Goal: Information Seeking & Learning: Find specific page/section

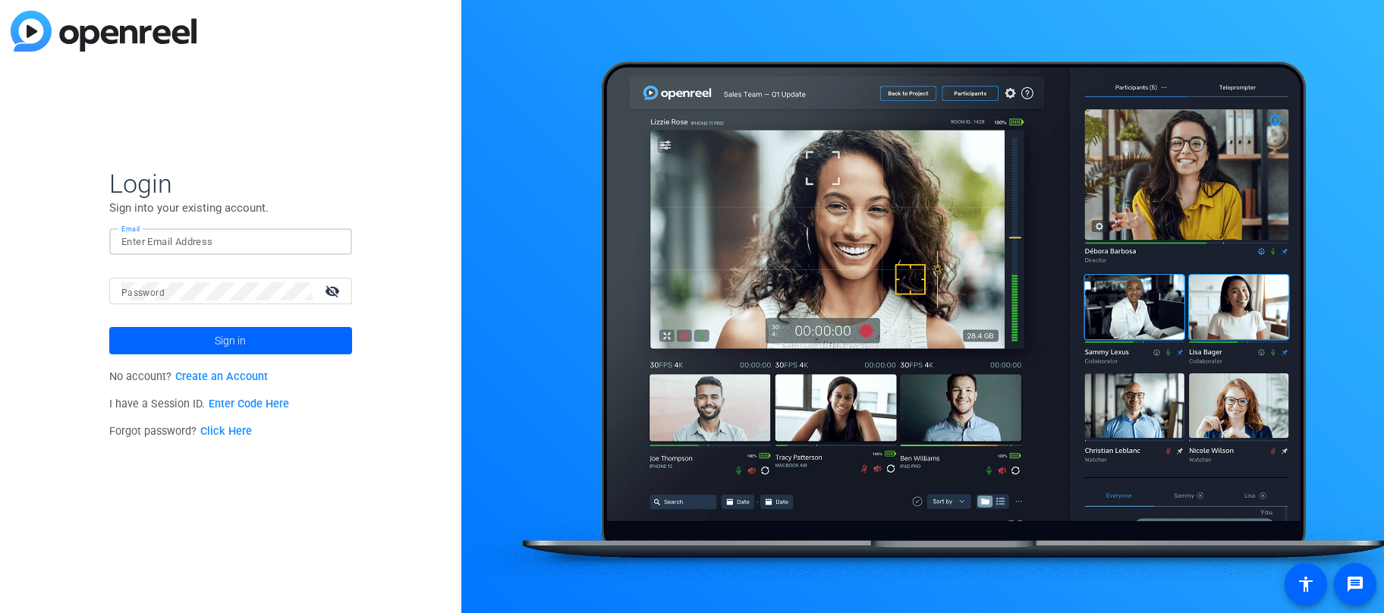
drag, startPoint x: 215, startPoint y: 235, endPoint x: 206, endPoint y: 237, distance: 9.4
click at [214, 235] on input "Email" at bounding box center [230, 242] width 219 height 18
click at [109, 327] on button "Sign in" at bounding box center [230, 340] width 243 height 27
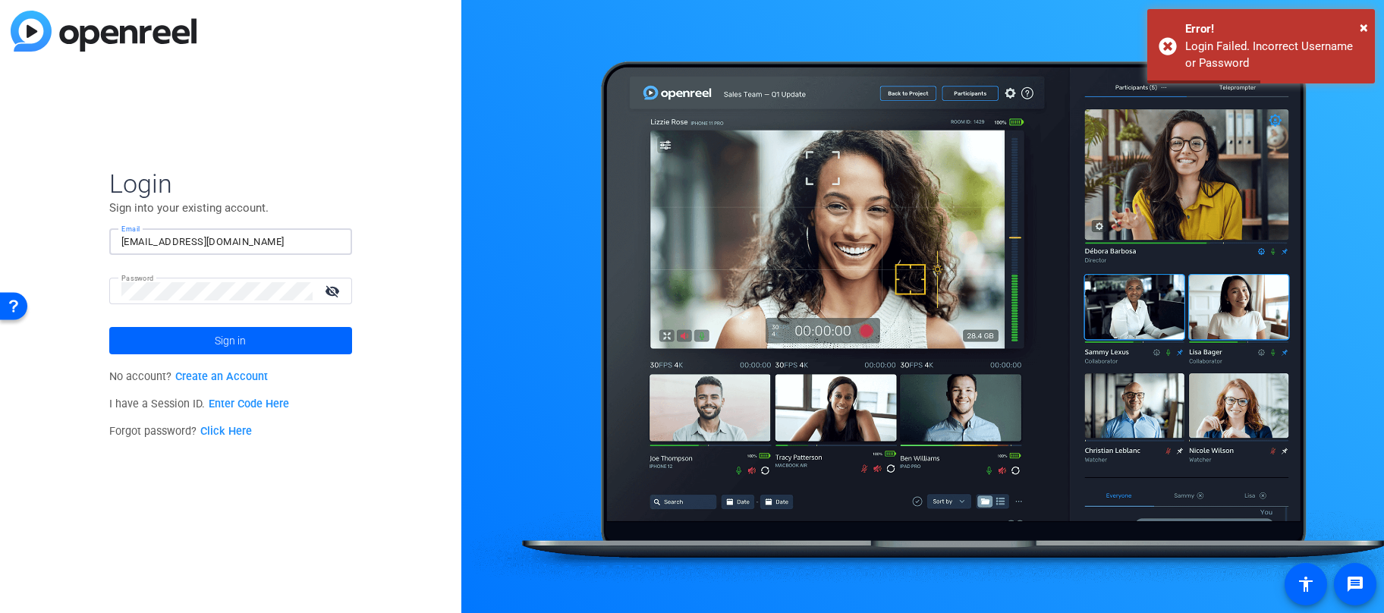
click at [241, 247] on input "social@isevoyages.org" at bounding box center [230, 242] width 219 height 18
click at [340, 242] on div at bounding box center [340, 242] width 0 height 0
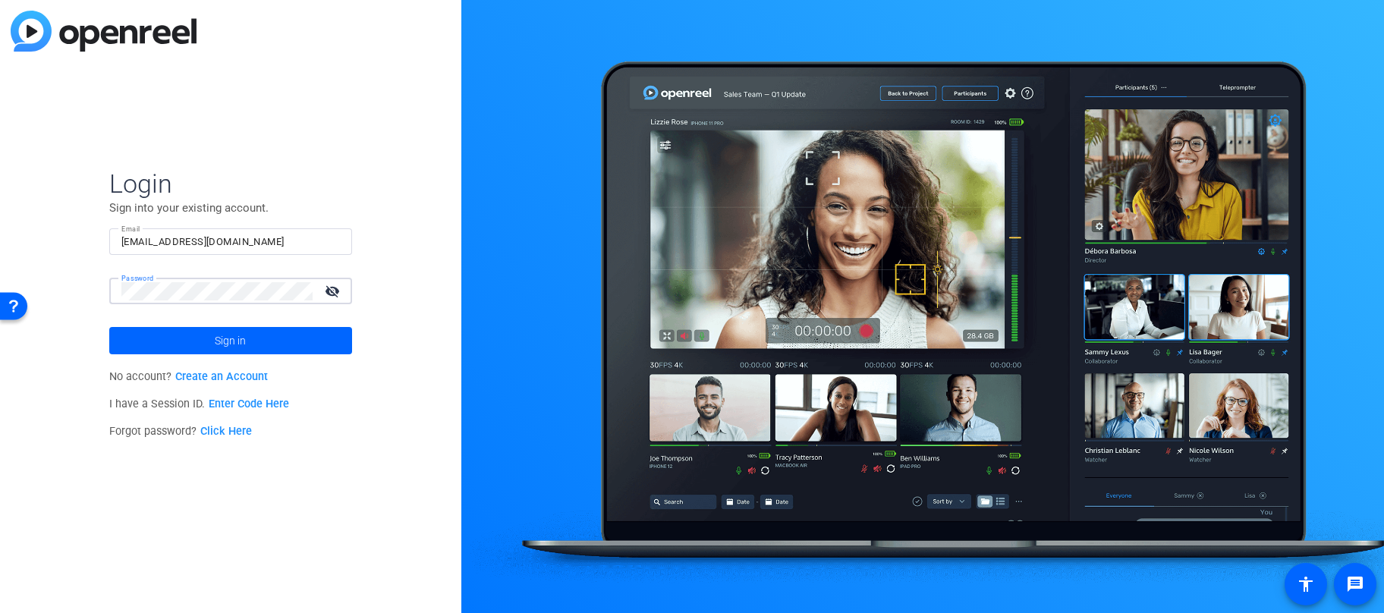
click at [305, 238] on input "social@isevoyages.org" at bounding box center [230, 242] width 219 height 18
type input "marketing@isevoyages.org"
click at [256, 345] on span at bounding box center [230, 340] width 243 height 36
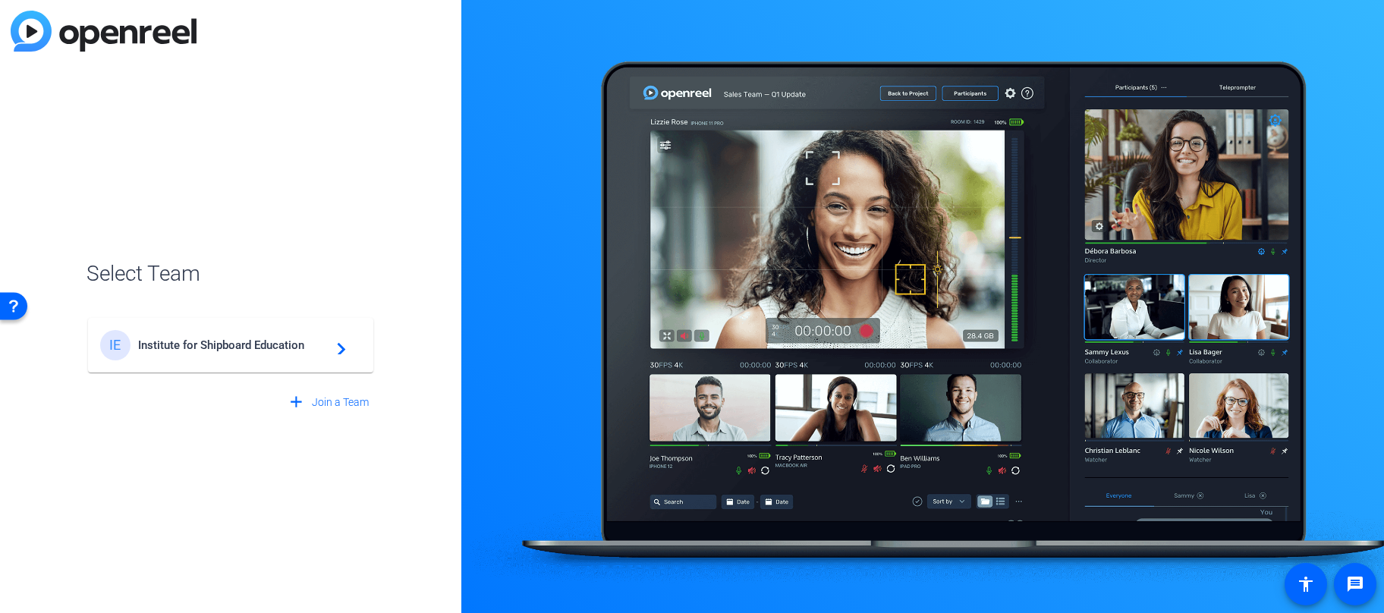
click at [256, 345] on span "Institute for Shipboard Education" at bounding box center [233, 345] width 190 height 14
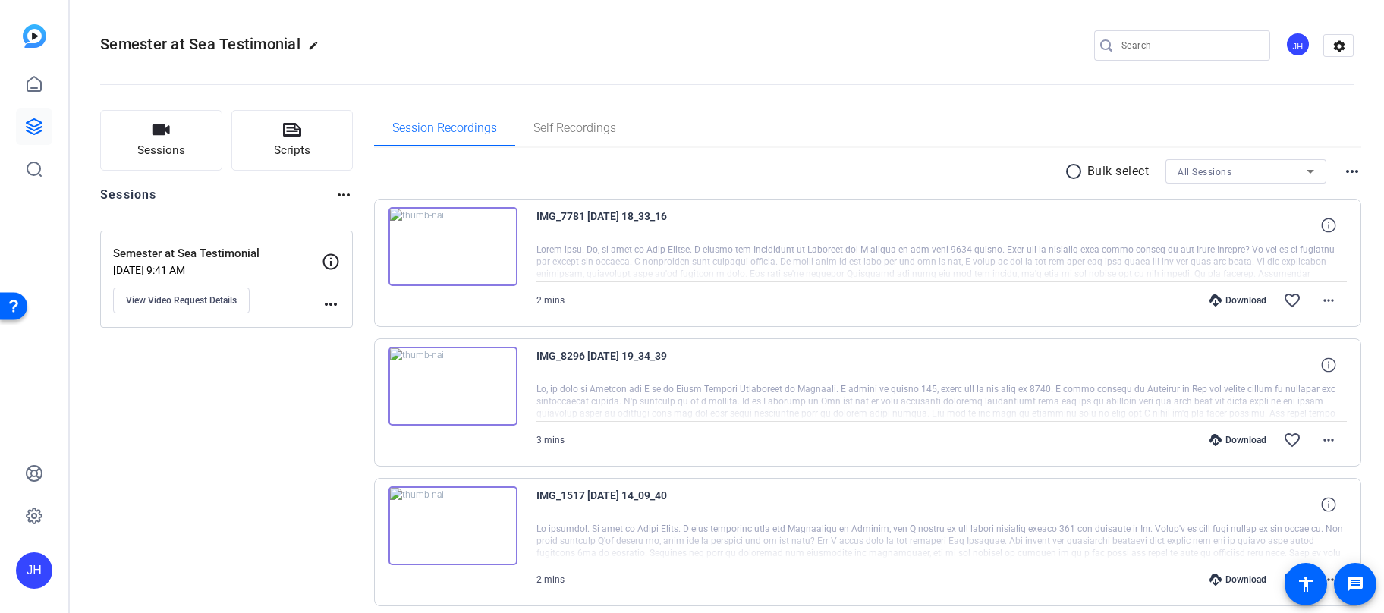
click at [459, 379] on img at bounding box center [452, 386] width 129 height 79
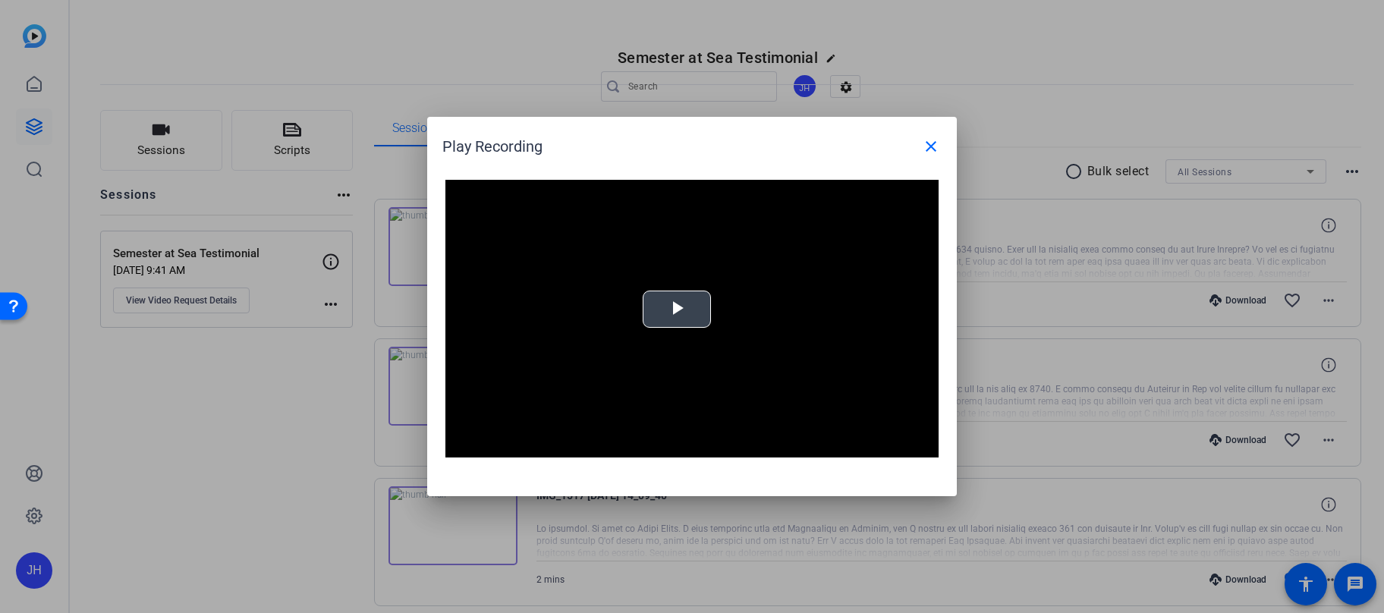
click at [677, 310] on span "Video Player" at bounding box center [677, 310] width 0 height 0
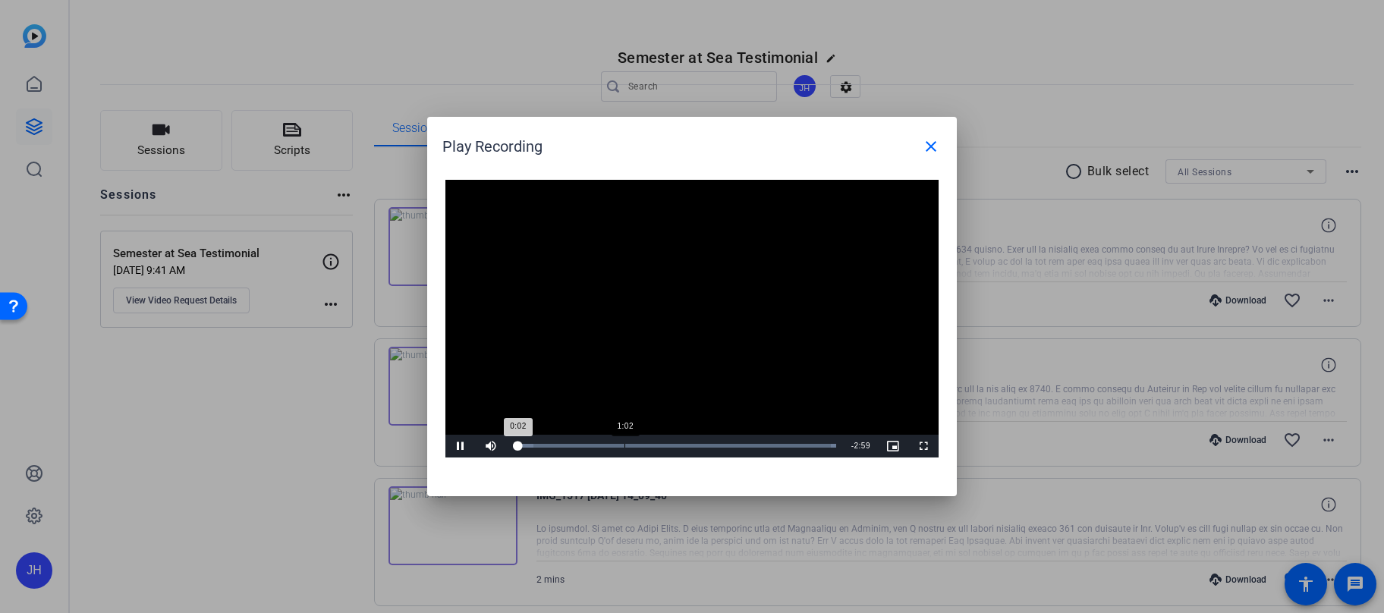
click at [624, 446] on div "Loaded : 100.00% 1:02 0:02" at bounding box center [675, 446] width 322 height 4
click at [578, 453] on div "Loaded : 100.00% 0:37 0:36" at bounding box center [675, 446] width 338 height 23
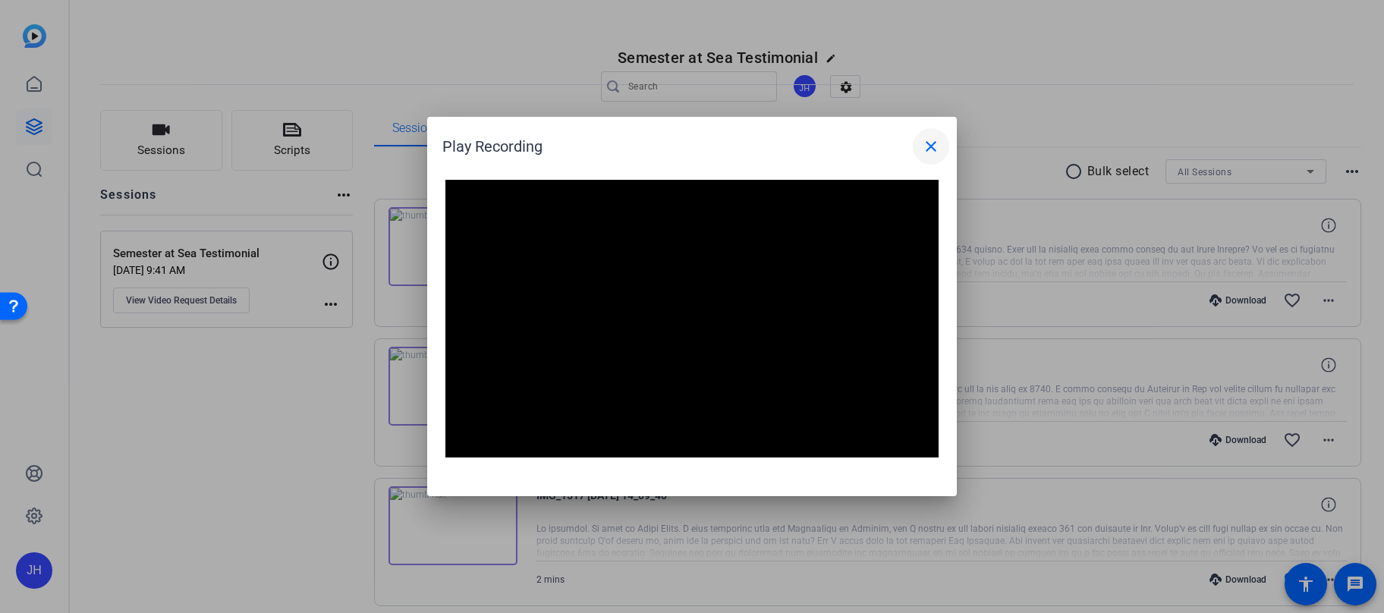
click at [932, 141] on mat-icon "close" at bounding box center [931, 146] width 18 height 18
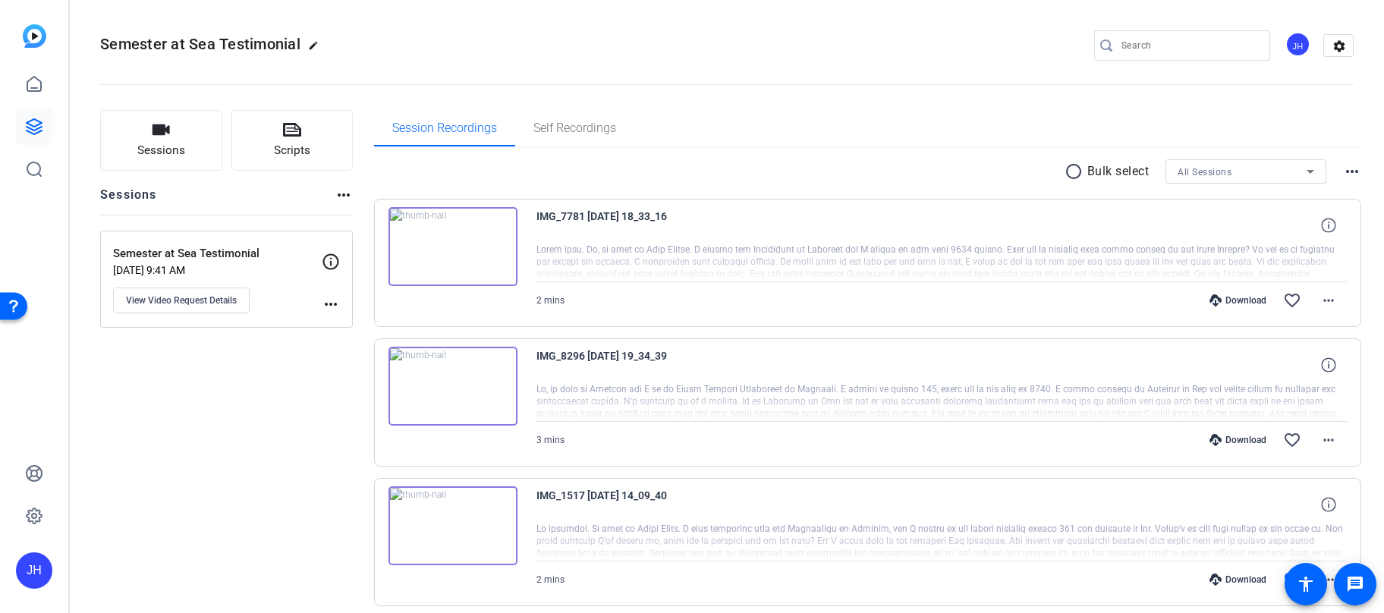
scroll to position [61, 0]
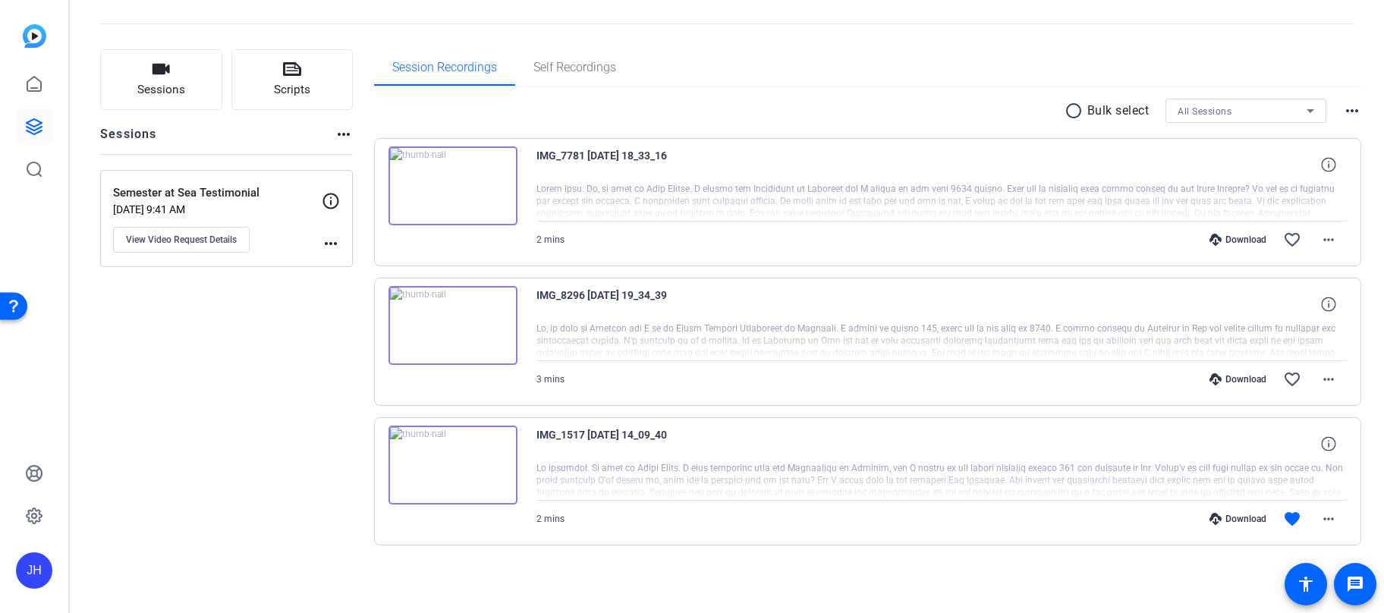
click at [451, 475] on img at bounding box center [452, 465] width 129 height 79
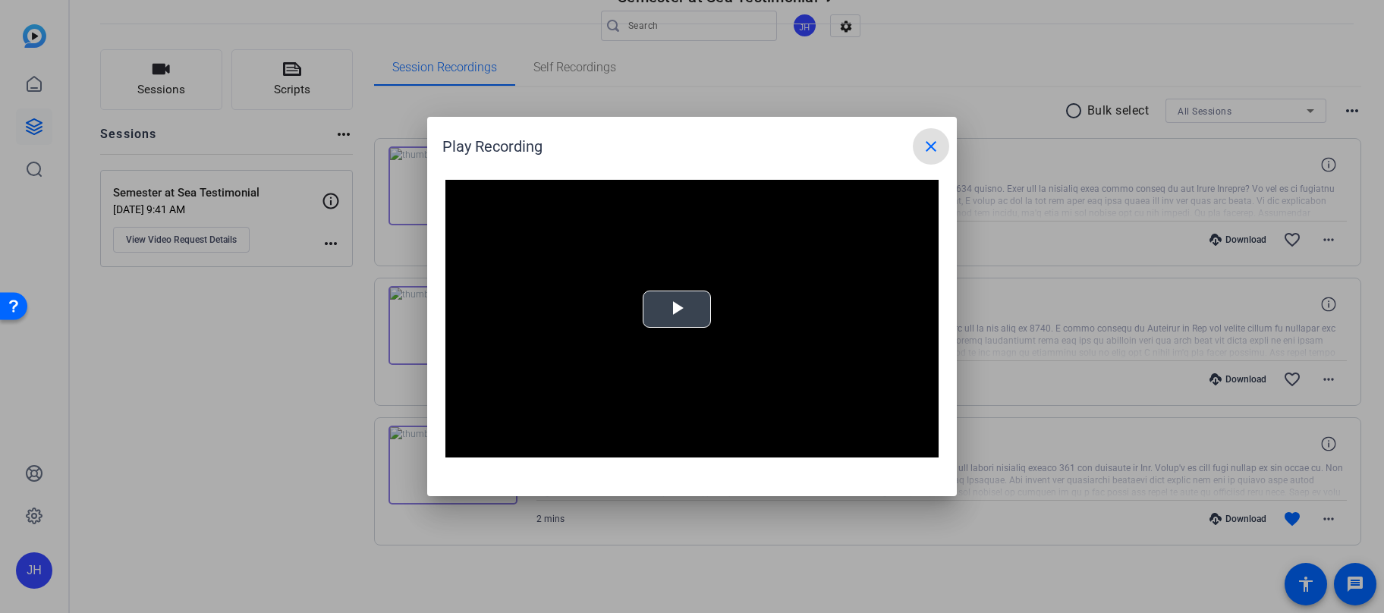
click at [677, 310] on span "Video Player" at bounding box center [677, 310] width 0 height 0
click at [932, 142] on mat-icon "close" at bounding box center [931, 146] width 18 height 18
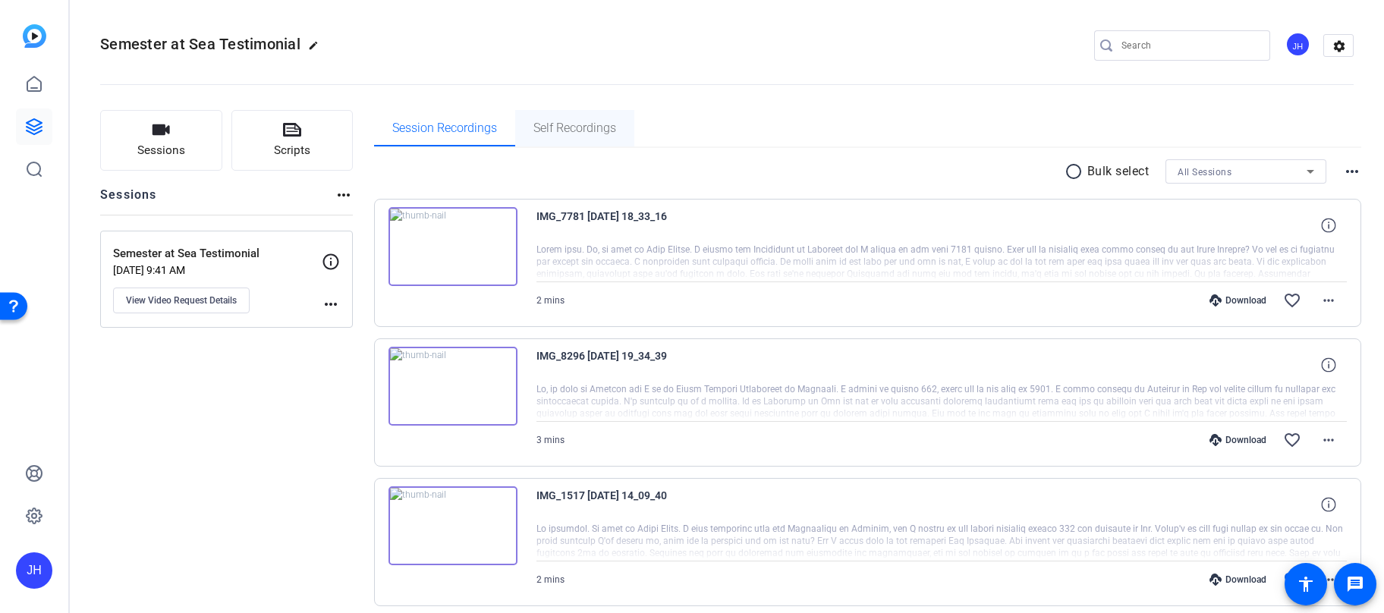
click at [607, 144] on span "Self Recordings" at bounding box center [574, 128] width 83 height 36
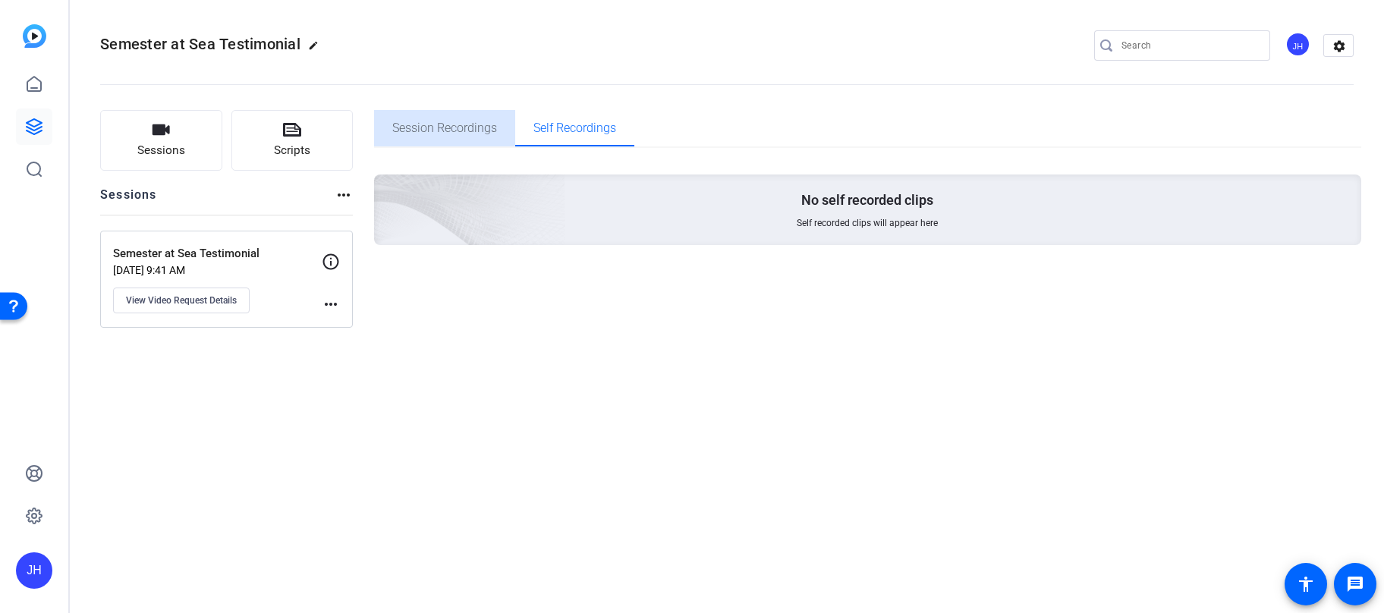
click at [466, 131] on span "Session Recordings" at bounding box center [444, 128] width 105 height 12
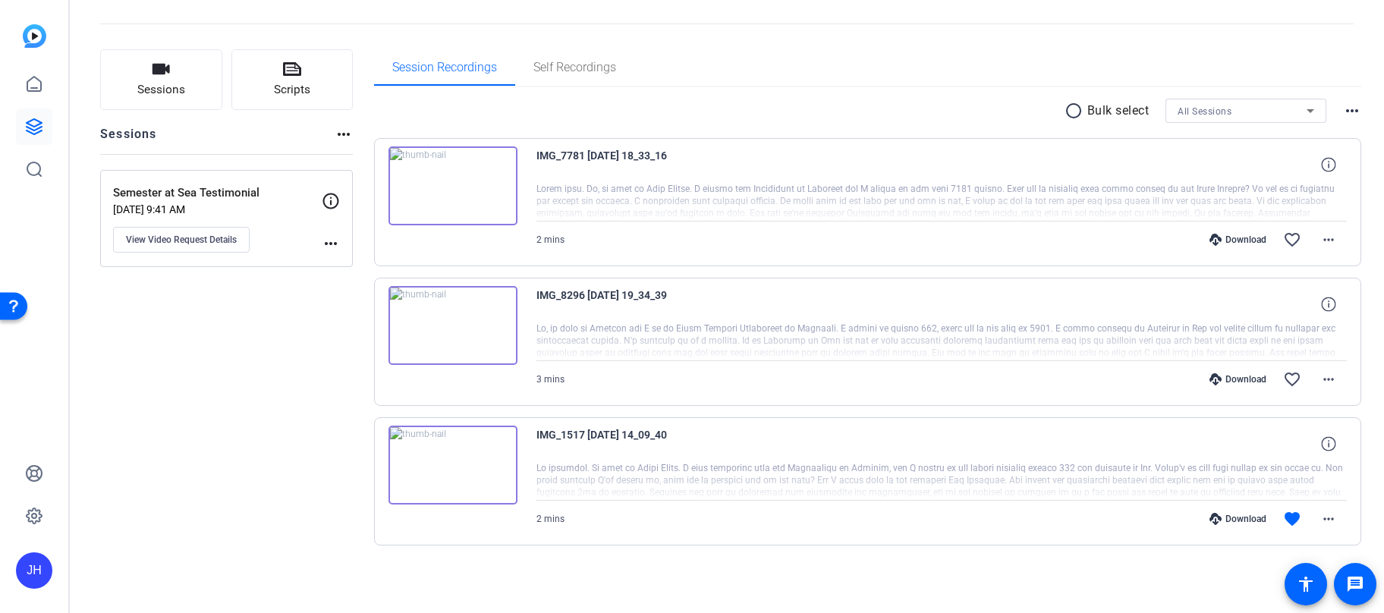
scroll to position [61, 0]
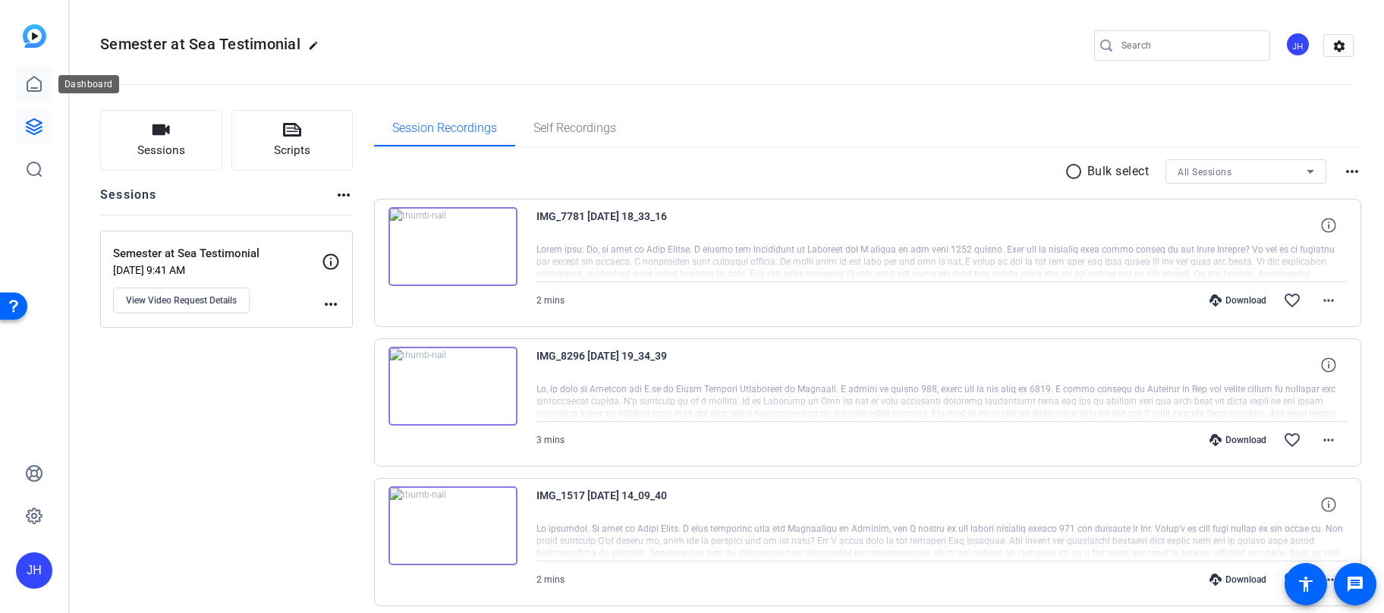
click at [33, 91] on icon at bounding box center [34, 84] width 14 height 14
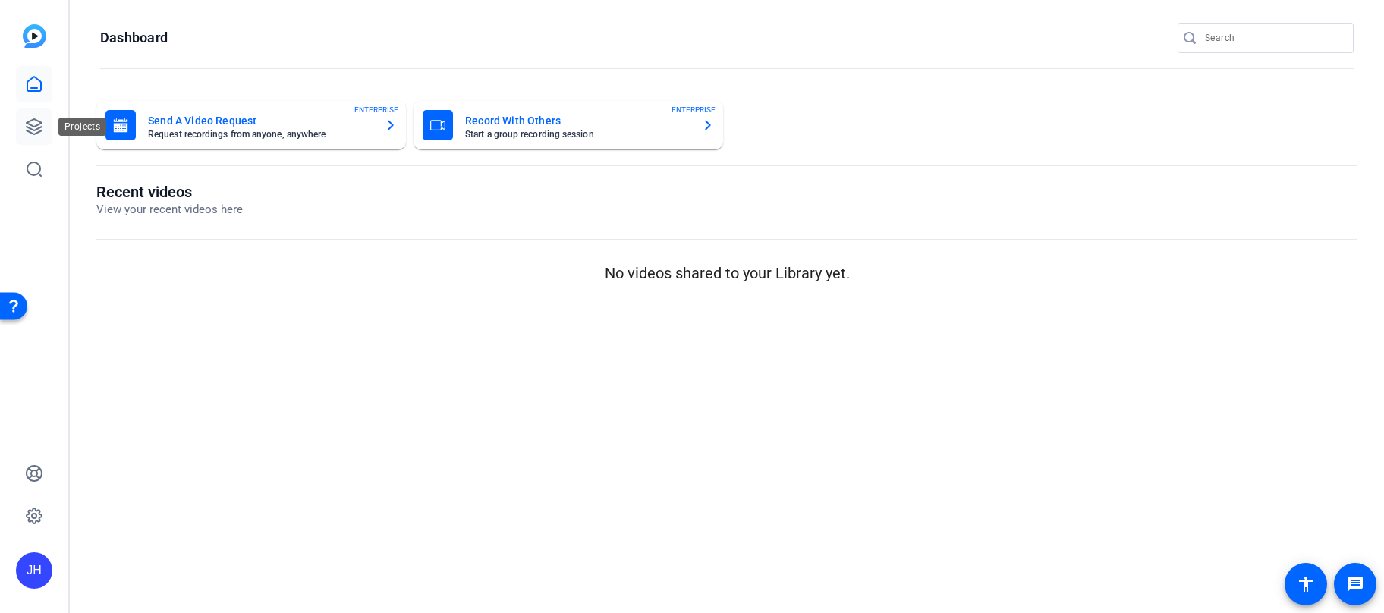
click at [45, 128] on link at bounding box center [34, 126] width 36 height 36
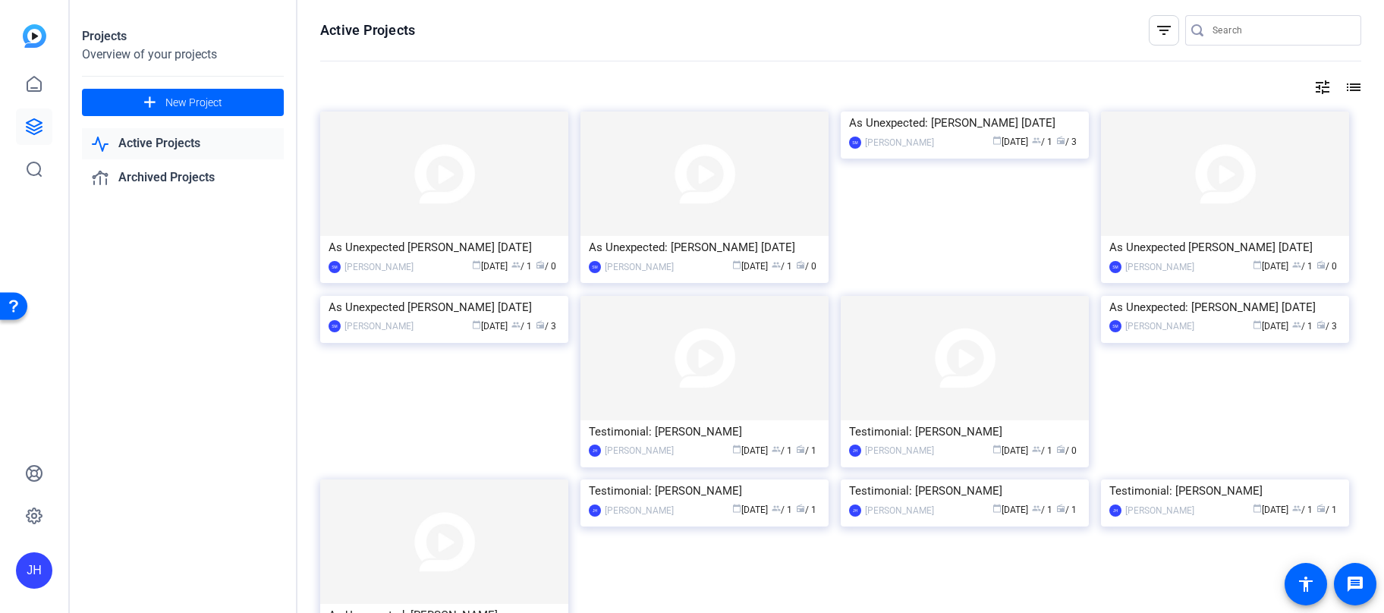
click at [1251, 36] on input "Search" at bounding box center [1280, 30] width 137 height 18
type input "testimonial"
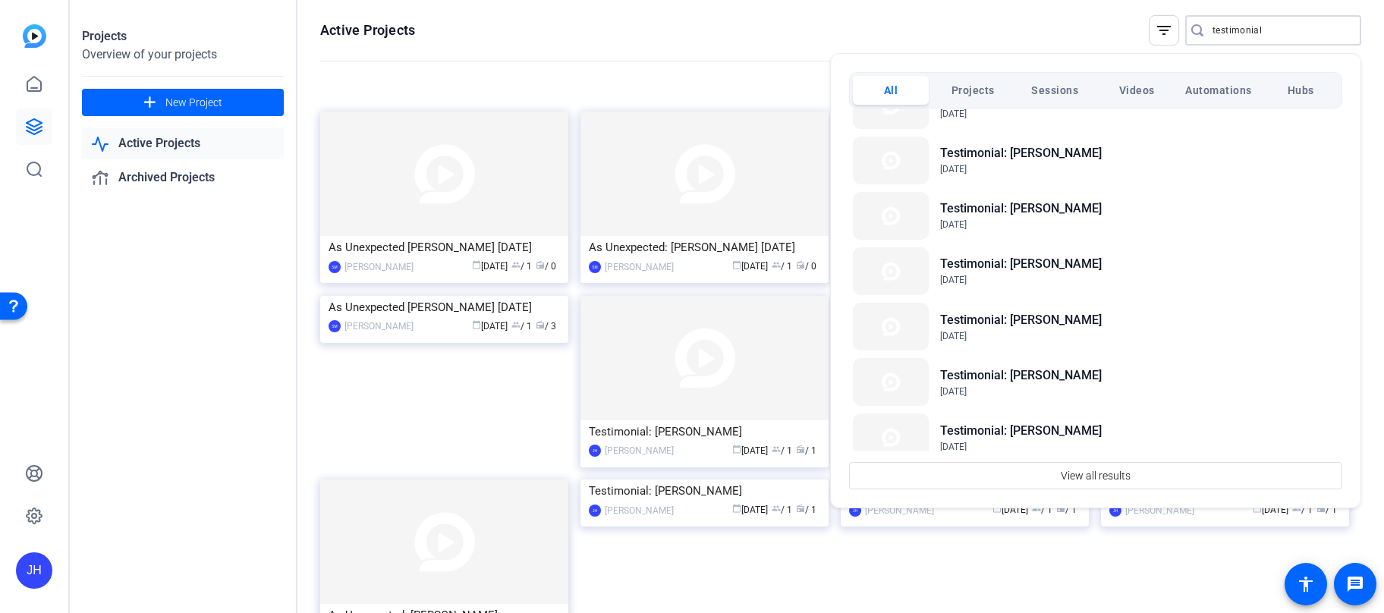
scroll to position [725, 0]
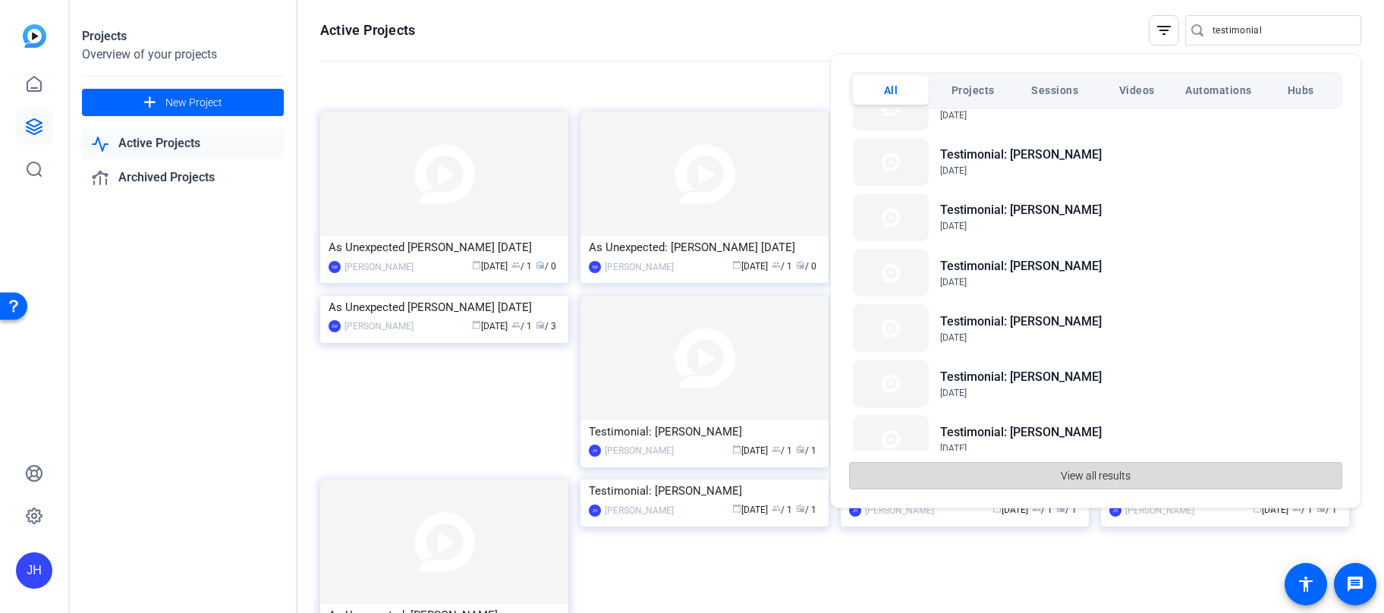
click at [1178, 470] on span "button" at bounding box center [1096, 475] width 492 height 36
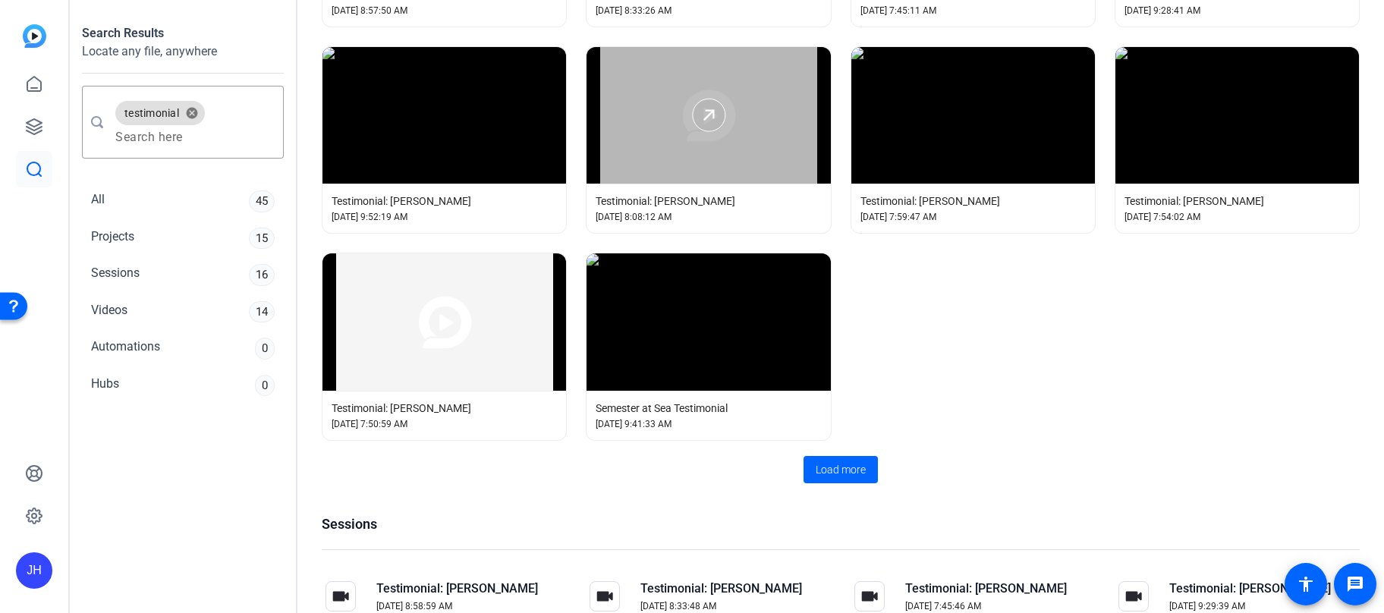
scroll to position [379, 0]
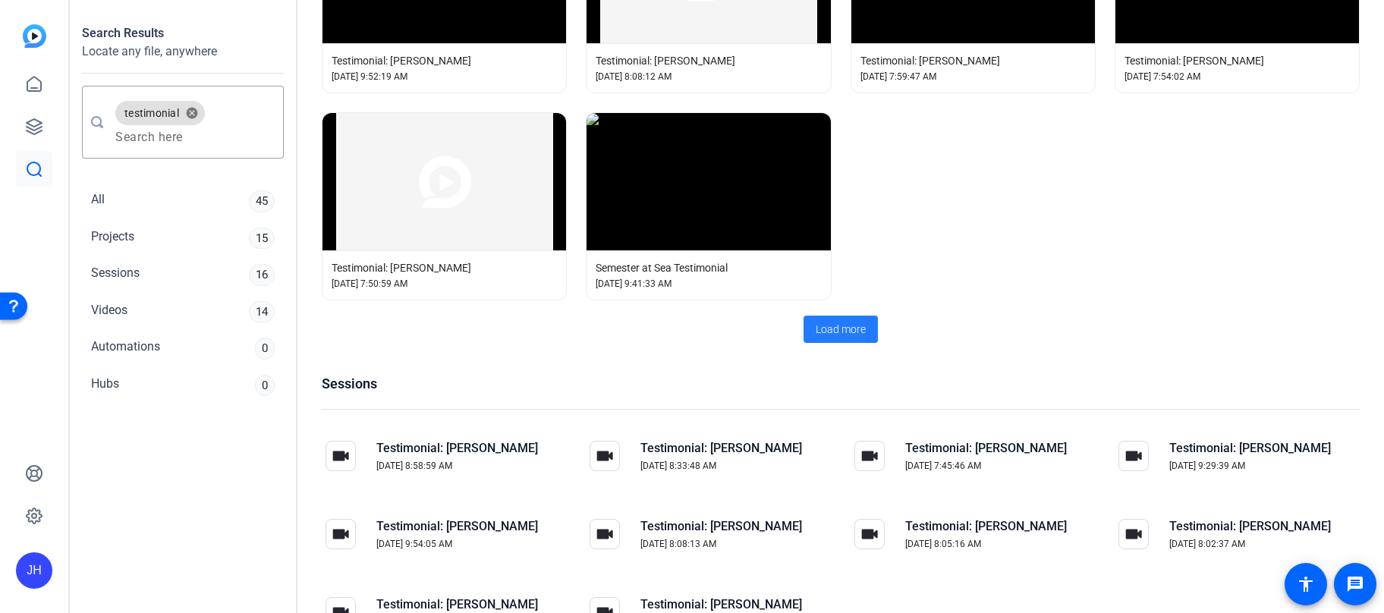
click at [839, 326] on span "Load more" at bounding box center [841, 330] width 50 height 16
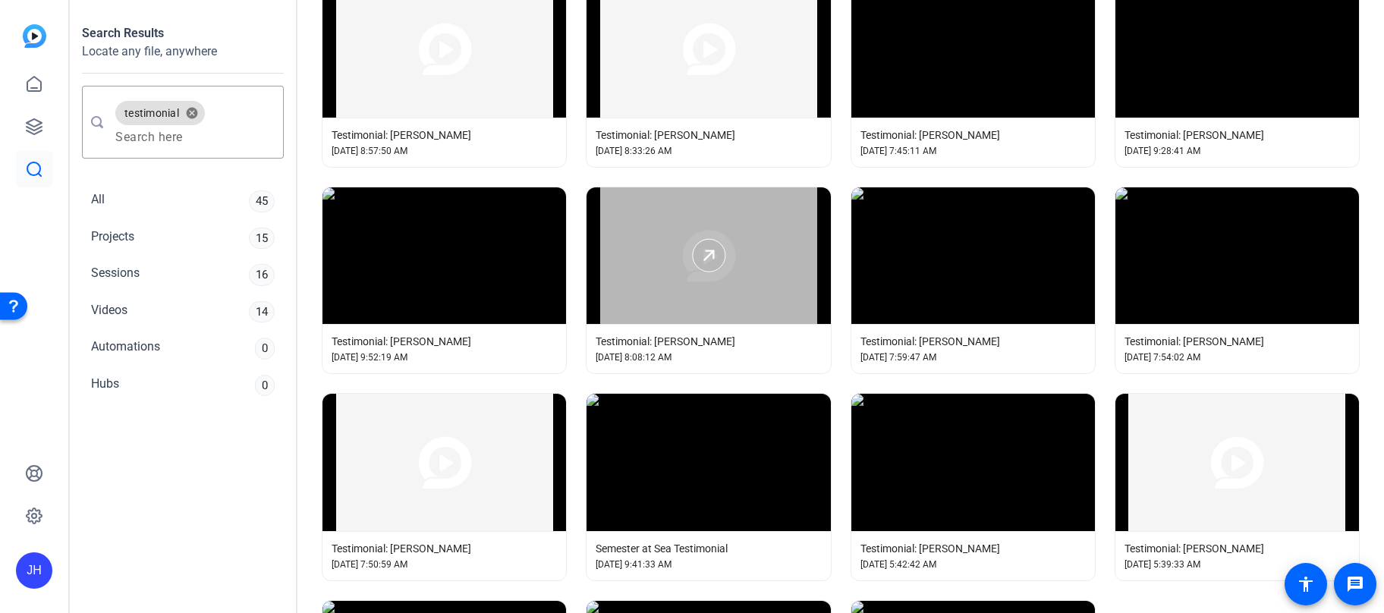
scroll to position [0, 0]
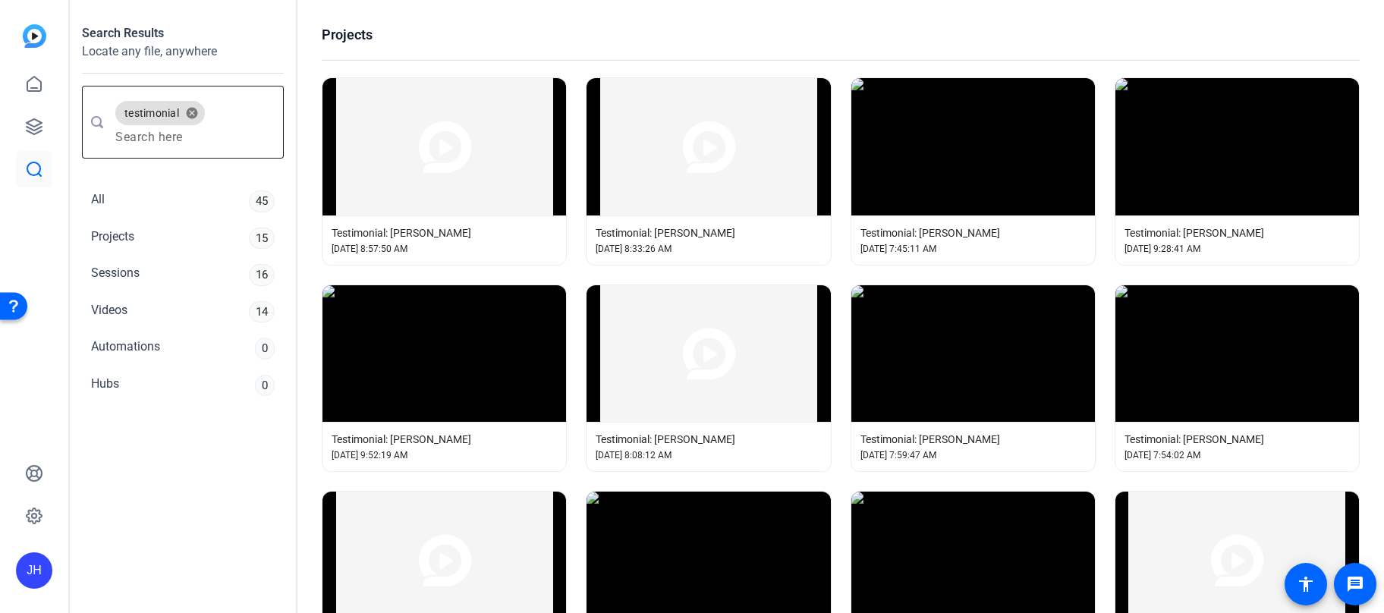
click at [149, 143] on input "Enter search query" at bounding box center [193, 137] width 156 height 18
type input ","
type input "marc"
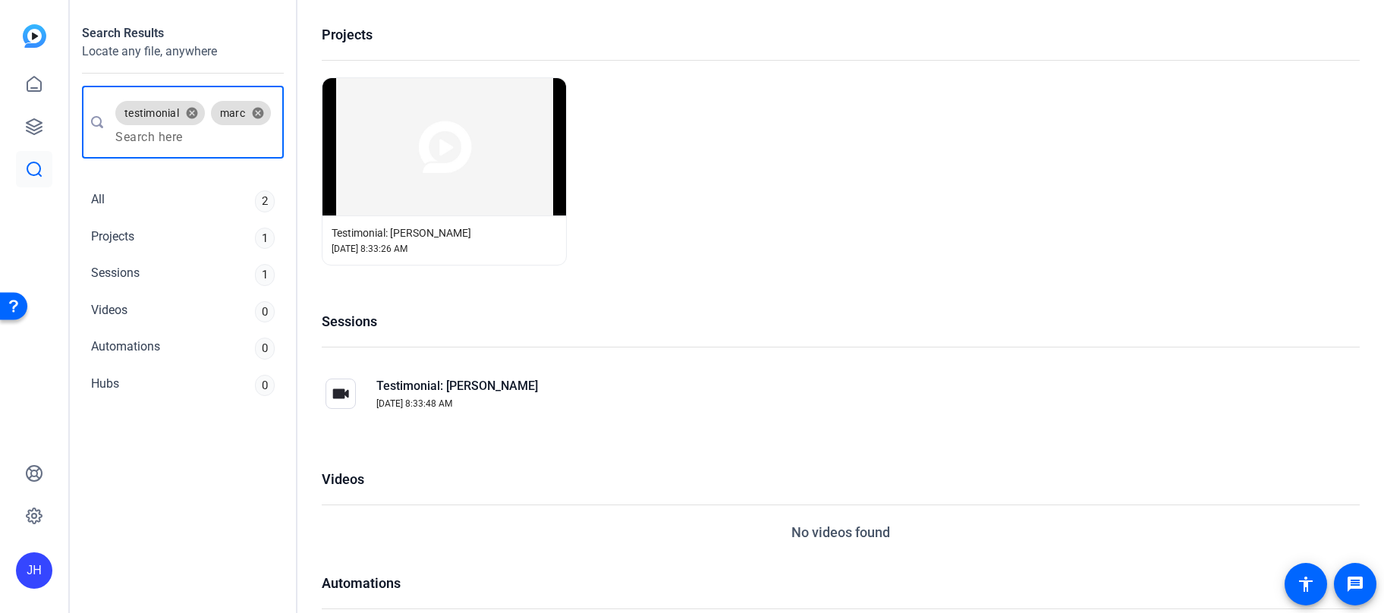
click at [469, 226] on span "Testimonial: Marc Maegdefrau" at bounding box center [402, 232] width 140 height 15
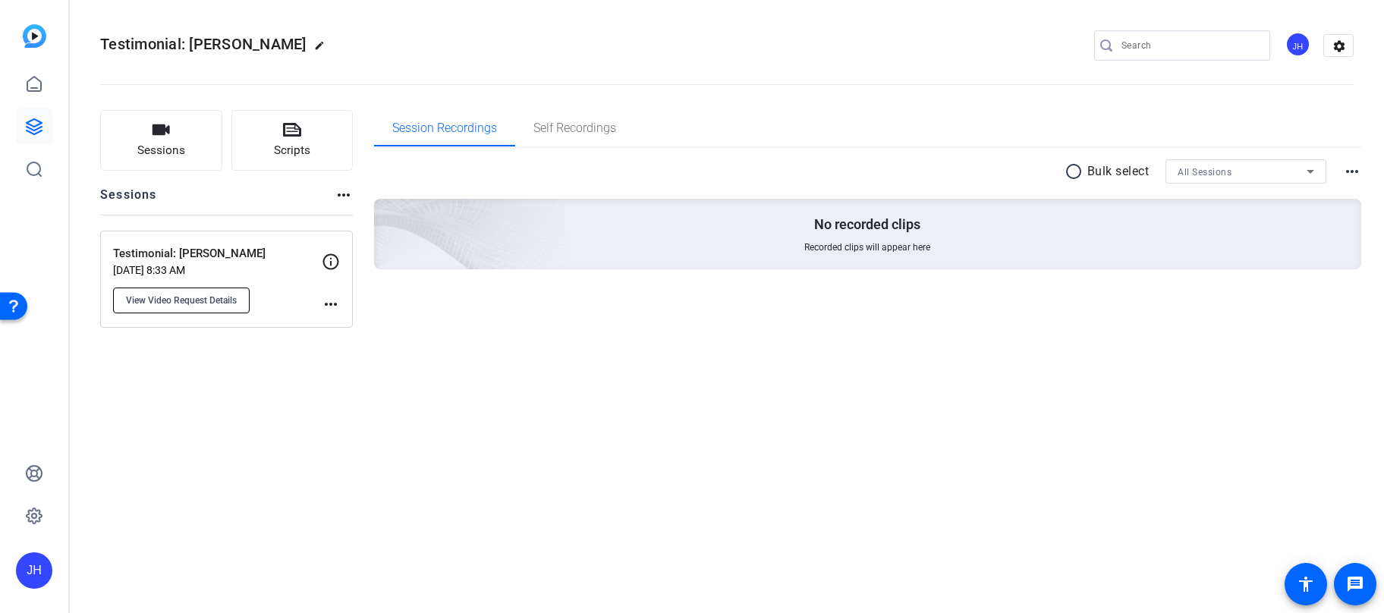
click at [186, 303] on span "View Video Request Details" at bounding box center [181, 300] width 111 height 12
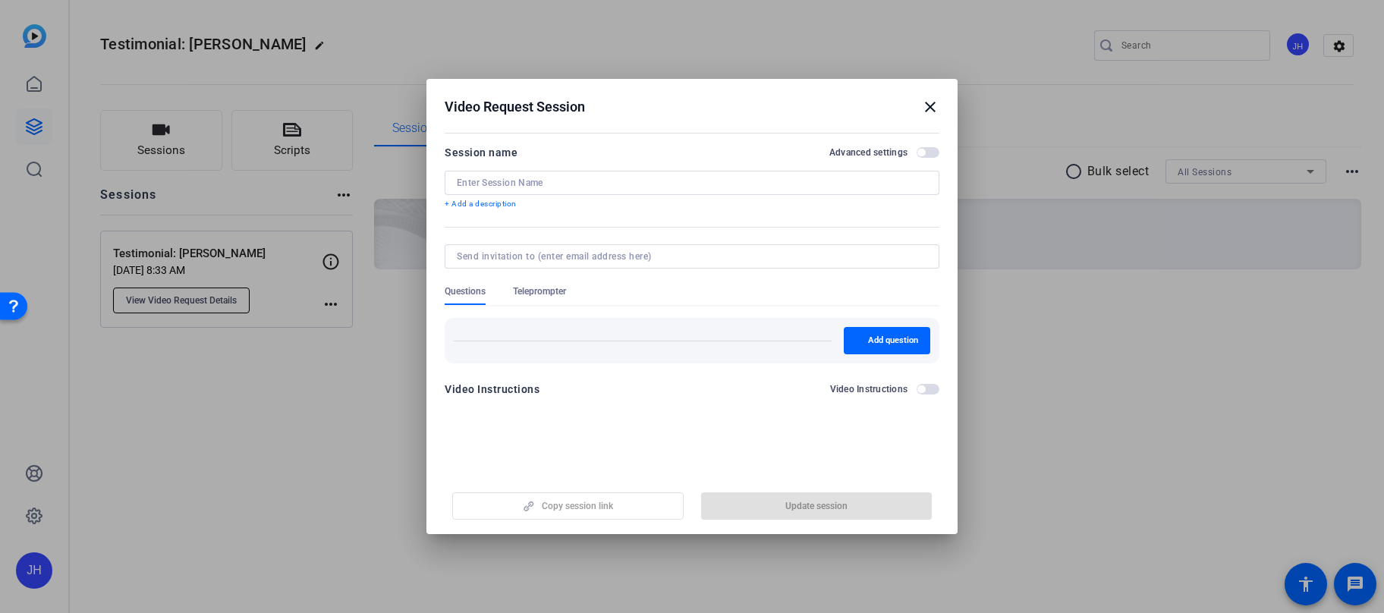
type input "Testimonial: Marc Maegdefrau"
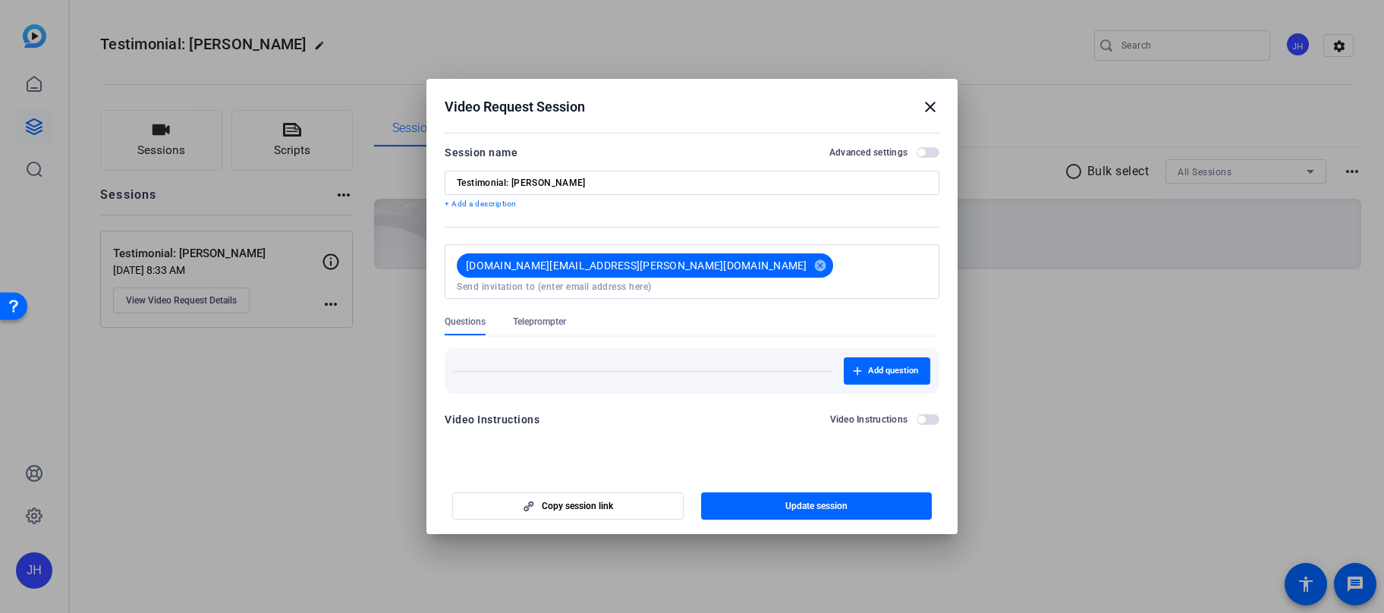
click at [931, 102] on mat-icon "close" at bounding box center [930, 107] width 18 height 18
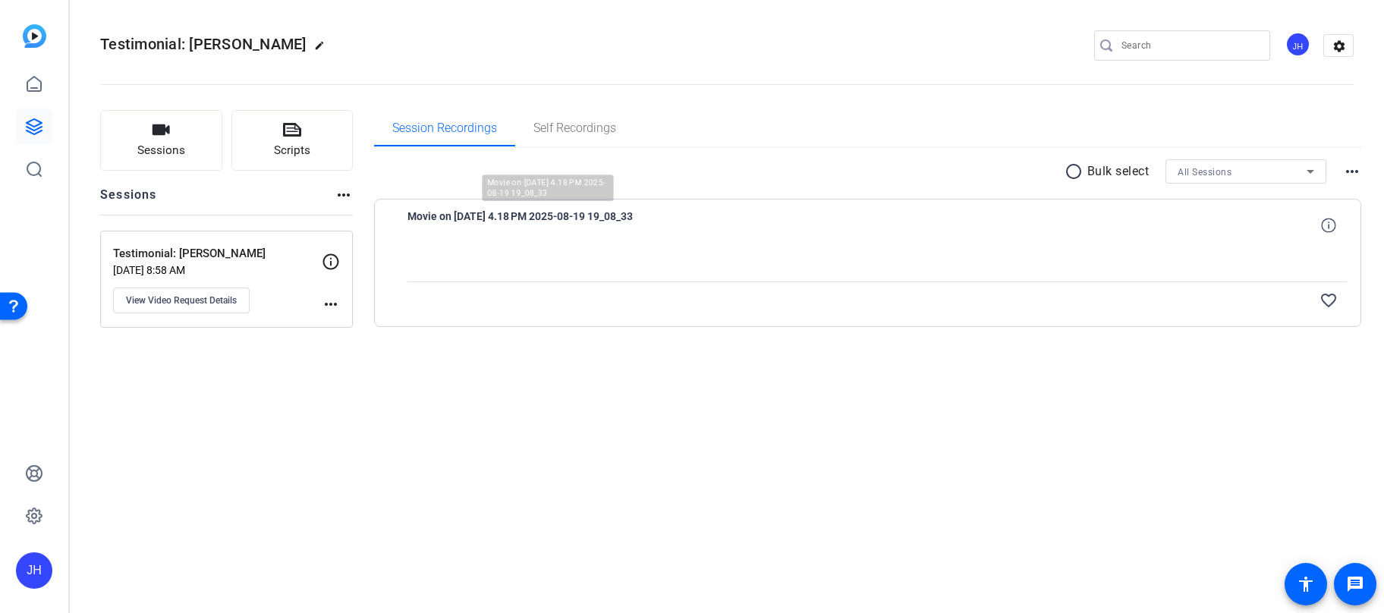
click at [639, 220] on span "Movie on [DATE] 4.18 PM 2025-08-19 19_08_33" at bounding box center [547, 225] width 281 height 36
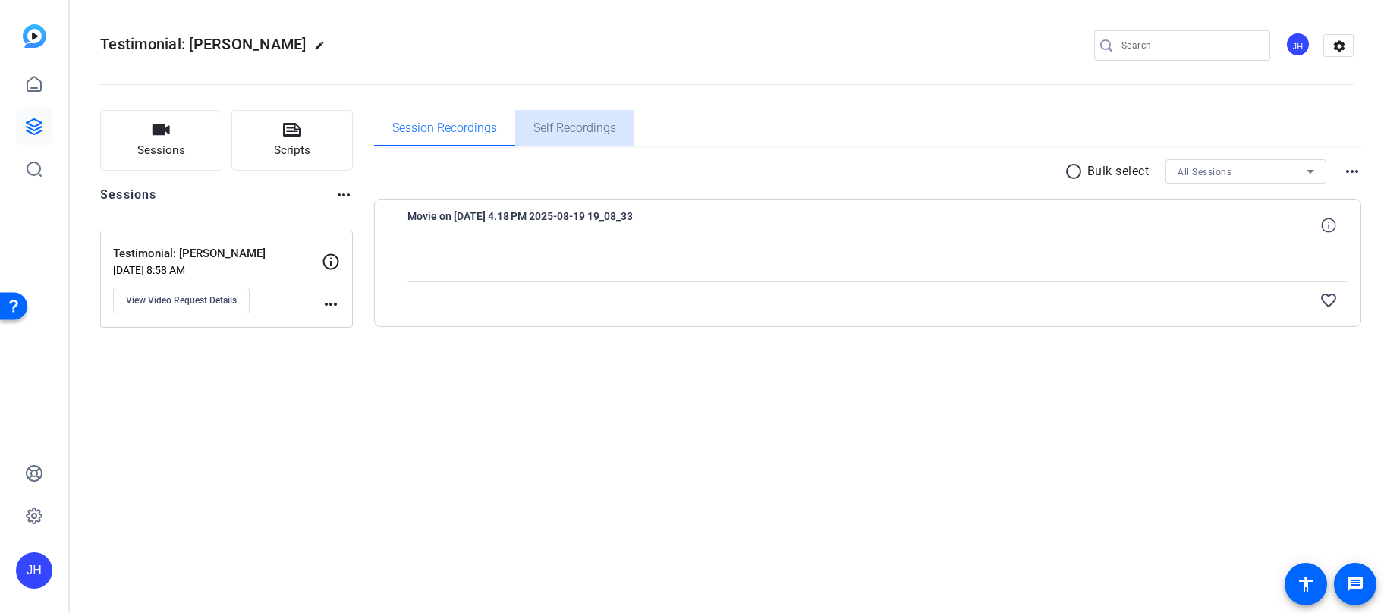
click at [579, 119] on span "Self Recordings" at bounding box center [574, 128] width 83 height 36
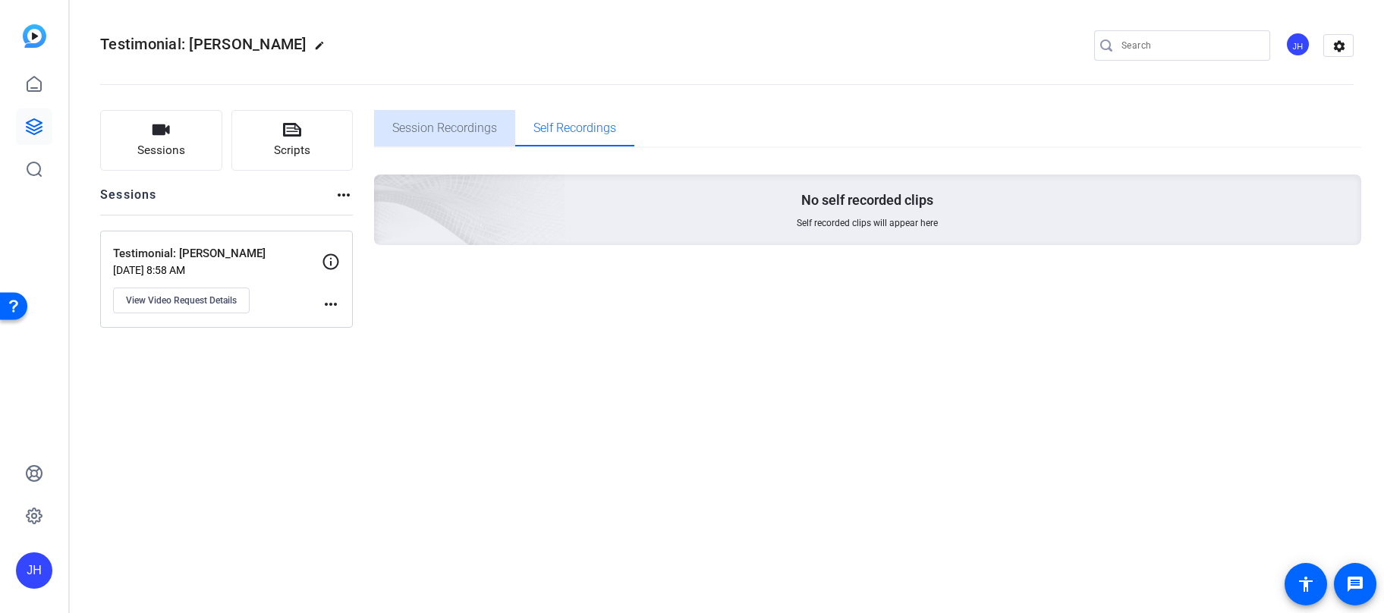
click at [478, 123] on span "Session Recordings" at bounding box center [444, 128] width 105 height 12
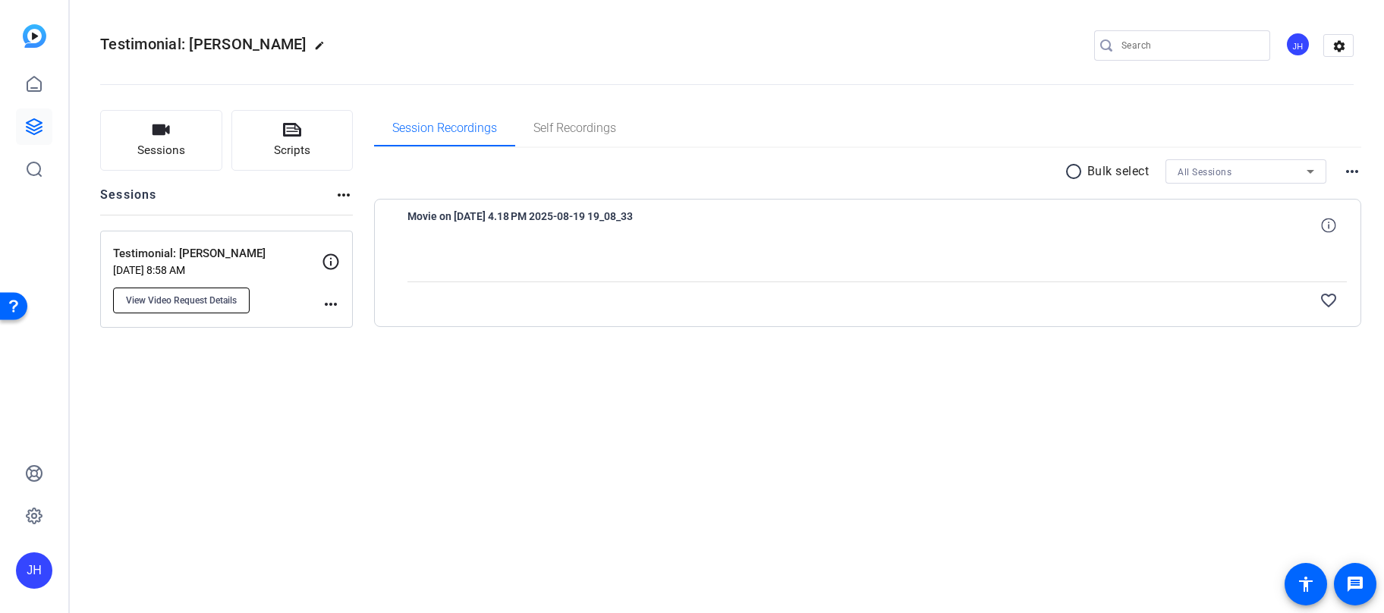
click at [217, 293] on button "View Video Request Details" at bounding box center [181, 301] width 137 height 26
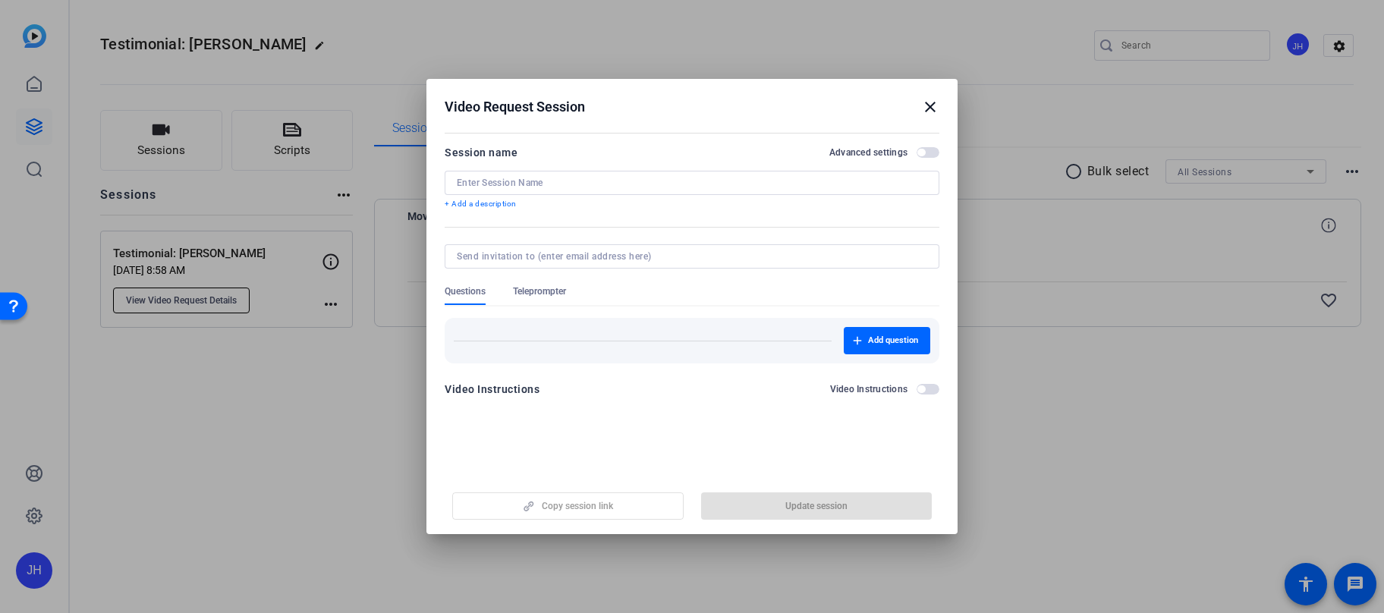
type input "Testimonial: [PERSON_NAME]"
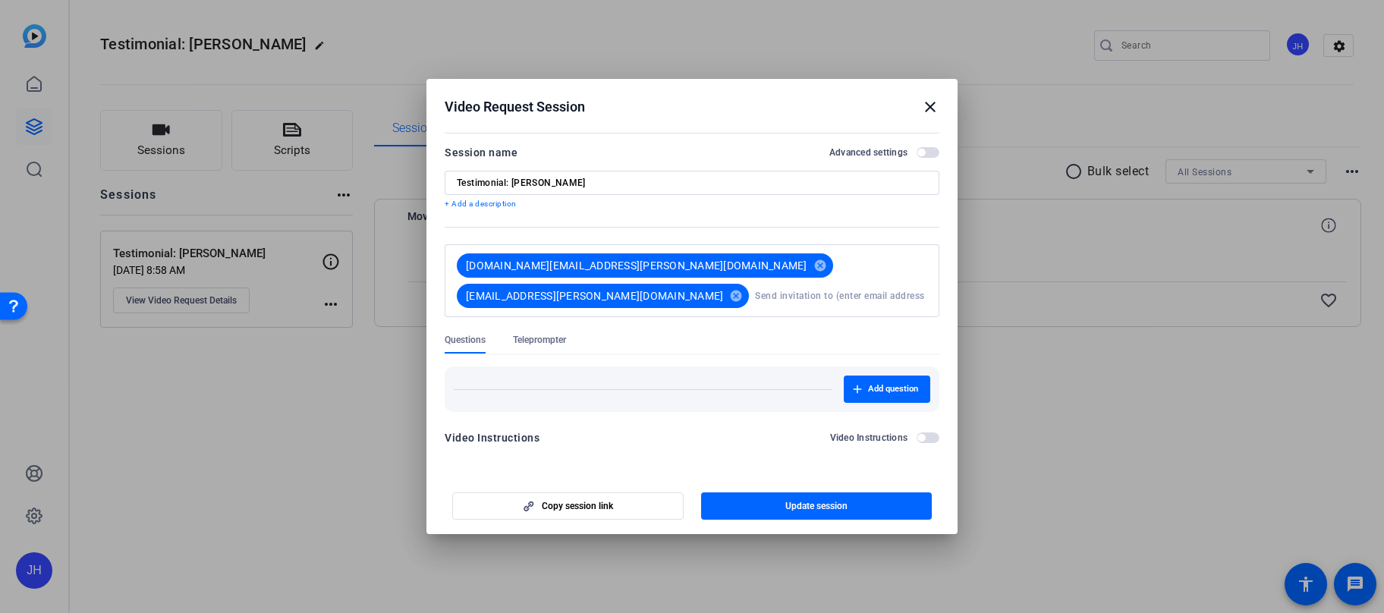
click at [939, 91] on h2 "Video Request Session close" at bounding box center [691, 103] width 531 height 49
